Goal: Task Accomplishment & Management: Use online tool/utility

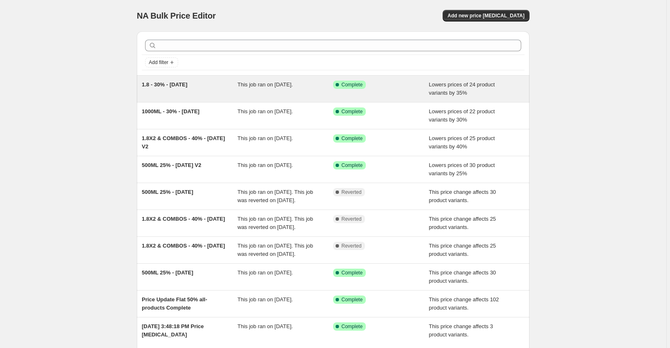
click at [216, 84] on div "1.8 - 30% - [DATE]" at bounding box center [190, 89] width 96 height 17
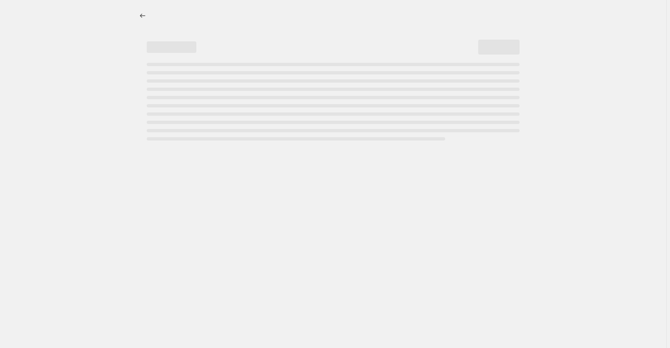
select select "percentage"
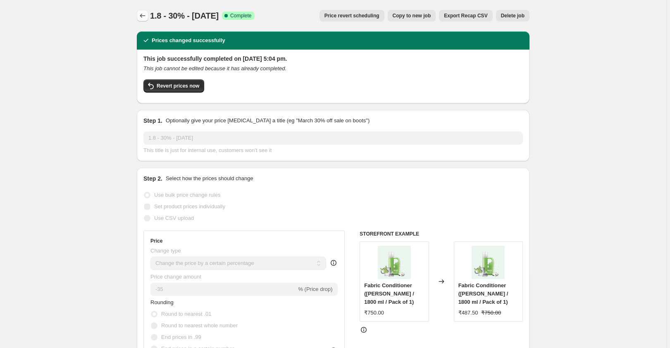
click at [141, 14] on icon "Price change jobs" at bounding box center [143, 16] width 8 height 8
